Goal: Navigation & Orientation: Go to known website

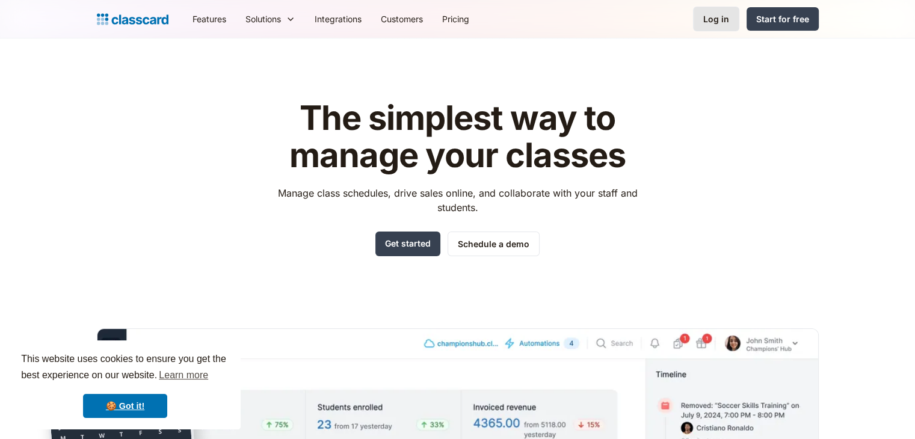
click at [623, 17] on div "Log in" at bounding box center [716, 19] width 26 height 13
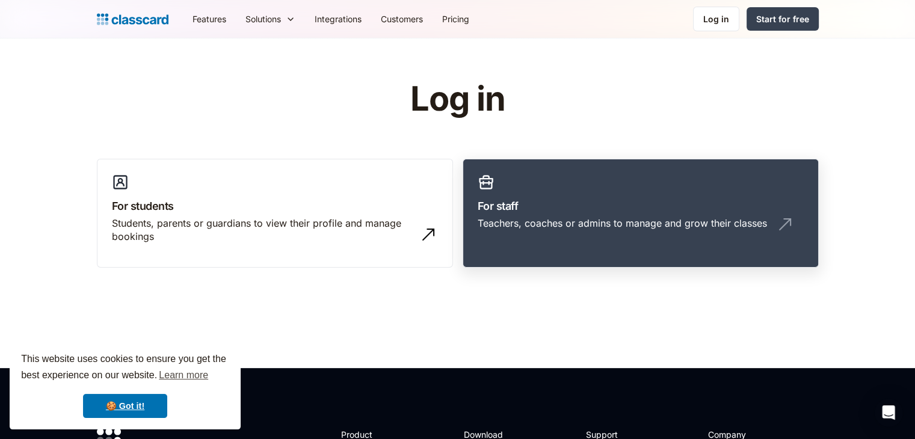
click at [611, 205] on h3 "For staff" at bounding box center [641, 206] width 326 height 16
